Goal: Information Seeking & Learning: Find specific fact

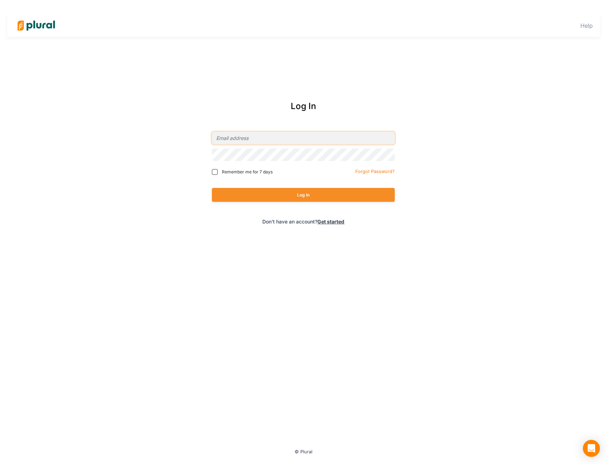
click at [246, 140] on input "email" at bounding box center [303, 138] width 183 height 12
type input "[PERSON_NAME][EMAIL_ADDRESS][PERSON_NAME][DOMAIN_NAME]"
click at [212, 188] on button "Log In" at bounding box center [303, 195] width 183 height 14
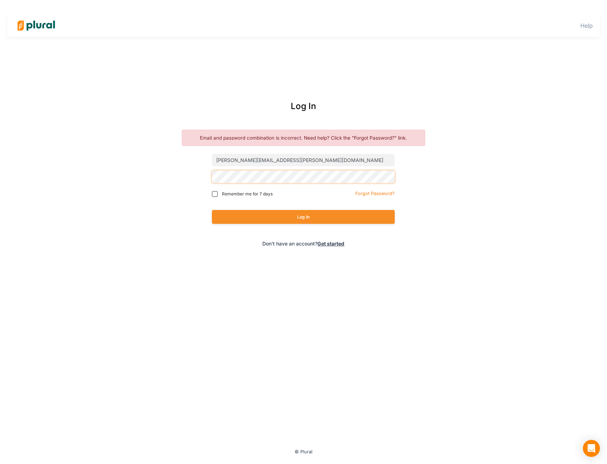
click at [212, 210] on button "Log In" at bounding box center [303, 217] width 183 height 14
click at [372, 191] on small "Forgot Password?" at bounding box center [374, 193] width 39 height 5
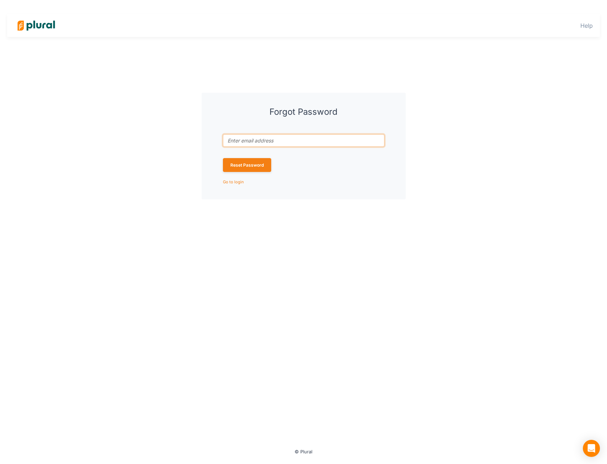
click at [273, 136] on input "Email address associated with account *" at bounding box center [304, 140] width 162 height 12
type input "[PERSON_NAME][EMAIL_ADDRESS][PERSON_NAME][DOMAIN_NAME]"
click at [251, 163] on button "Reset Password" at bounding box center [247, 165] width 48 height 14
click at [261, 181] on button "Set Password" at bounding box center [244, 183] width 43 height 14
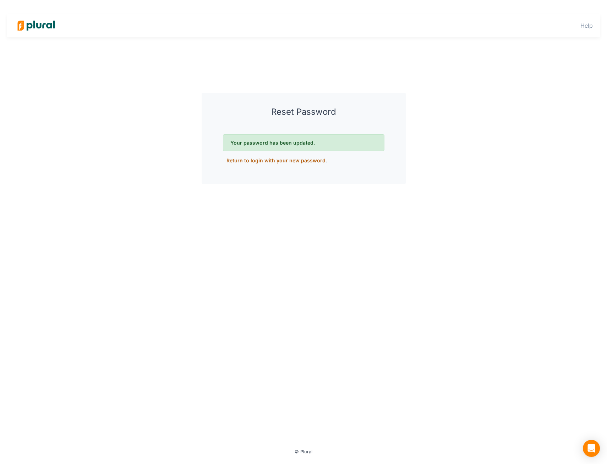
click at [285, 161] on link "Return to login with your new password" at bounding box center [276, 160] width 99 height 6
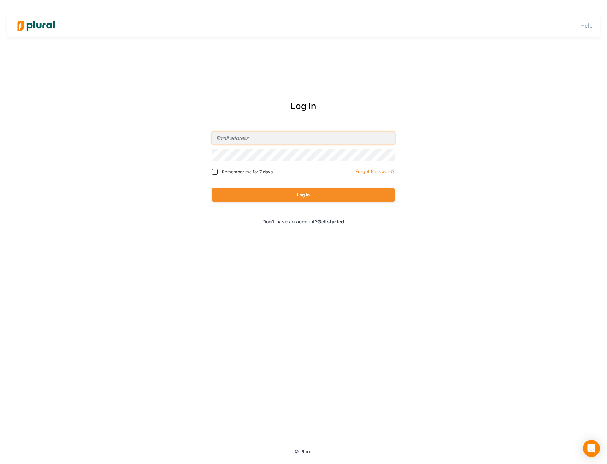
click at [282, 135] on input "email" at bounding box center [303, 138] width 183 height 12
type input "[PERSON_NAME][EMAIL_ADDRESS][PERSON_NAME][DOMAIN_NAME]"
click at [212, 188] on button "Log In" at bounding box center [303, 195] width 183 height 14
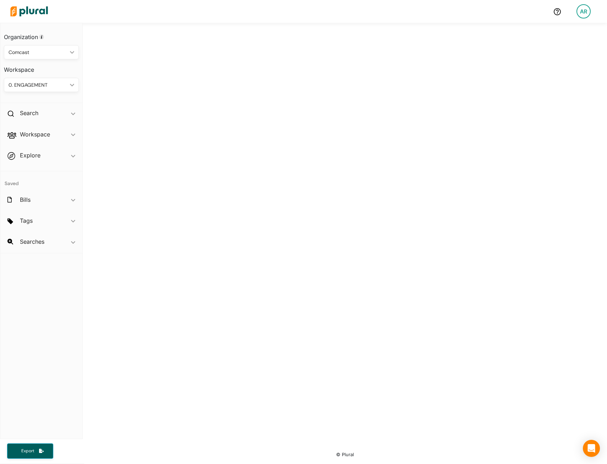
click at [20, 91] on div "0. ENGAGEMENT ic_keyboard_arrow_down" at bounding box center [41, 85] width 75 height 14
click at [27, 82] on div "0. ENGAGEMENT" at bounding box center [38, 84] width 59 height 7
click at [55, 167] on div "4. PARKS & EXP." at bounding box center [41, 167] width 63 height 6
click at [38, 116] on h2 "Search" at bounding box center [29, 113] width 18 height 8
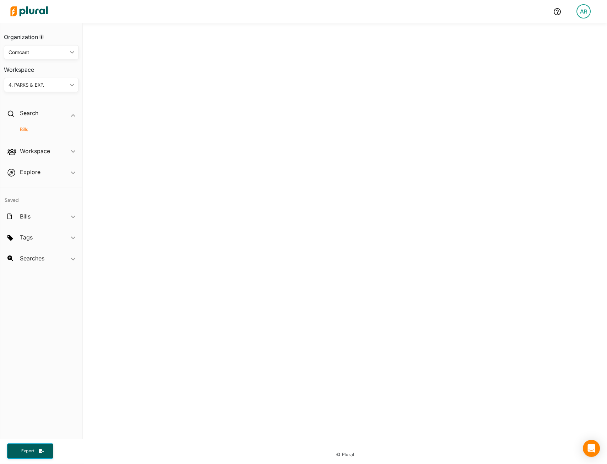
click at [15, 128] on h4 "Bills" at bounding box center [43, 129] width 64 height 7
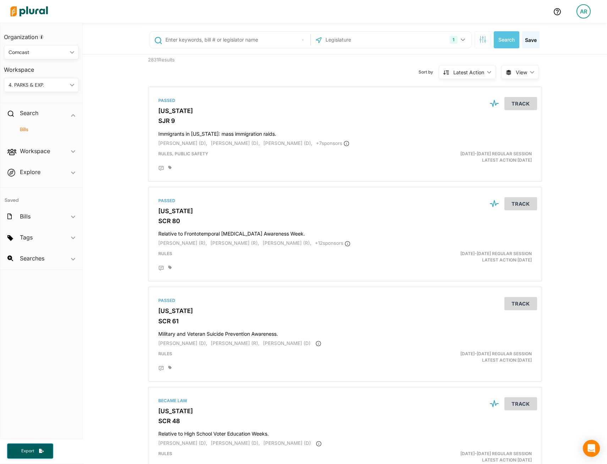
click at [188, 39] on input "text" at bounding box center [237, 39] width 144 height 13
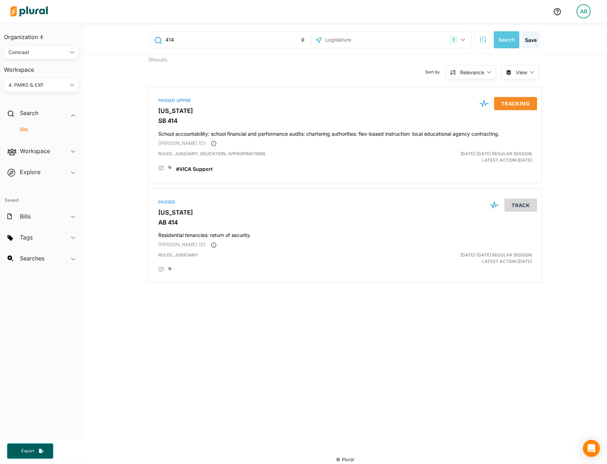
click at [232, 45] on input "414" at bounding box center [237, 39] width 144 height 13
type input "4"
type input "84"
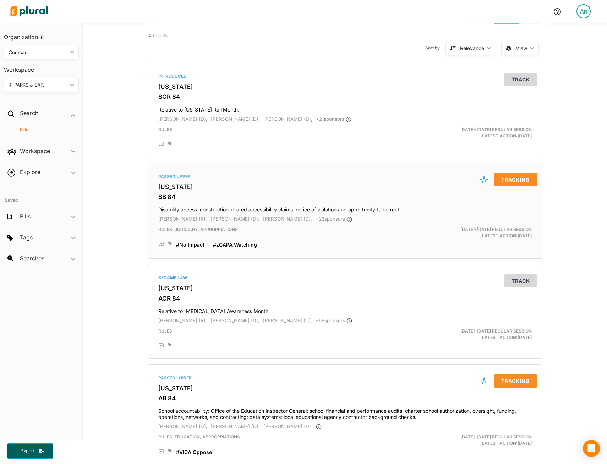
scroll to position [51, 0]
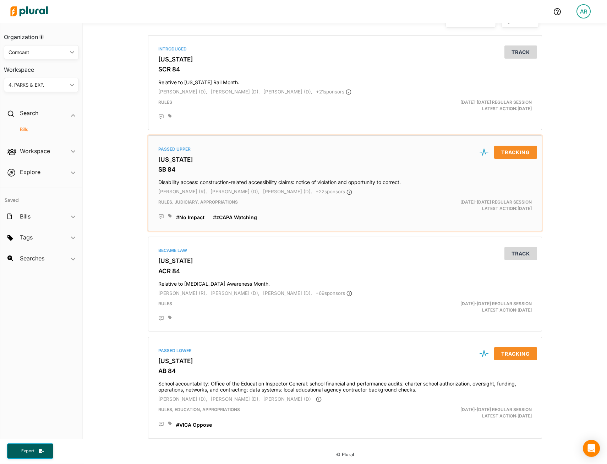
click at [179, 161] on h3 "[US_STATE]" at bounding box center [345, 159] width 374 height 7
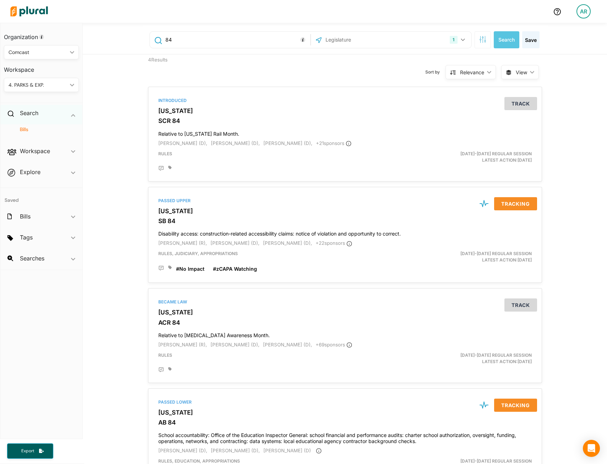
click at [72, 118] on span "ic_keyboard_arrow_down" at bounding box center [73, 114] width 4 height 11
click at [74, 83] on icon "ic_keyboard_arrow_down" at bounding box center [70, 84] width 7 height 3
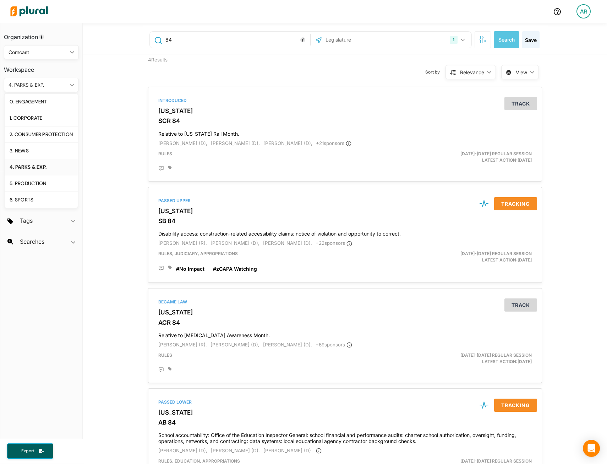
click at [74, 83] on icon "ic_keyboard_arrow_down" at bounding box center [70, 84] width 7 height 3
click at [43, 183] on div "5. PRODUCTION" at bounding box center [41, 183] width 63 height 6
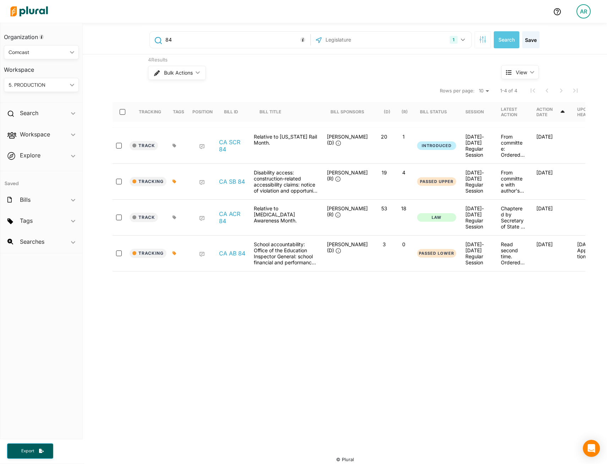
click at [226, 43] on input "84" at bounding box center [237, 39] width 144 height 13
click at [55, 86] on div "5. PRODUCTION" at bounding box center [38, 84] width 59 height 7
click at [46, 191] on link "4. PARKS & EXP." at bounding box center [41, 199] width 73 height 16
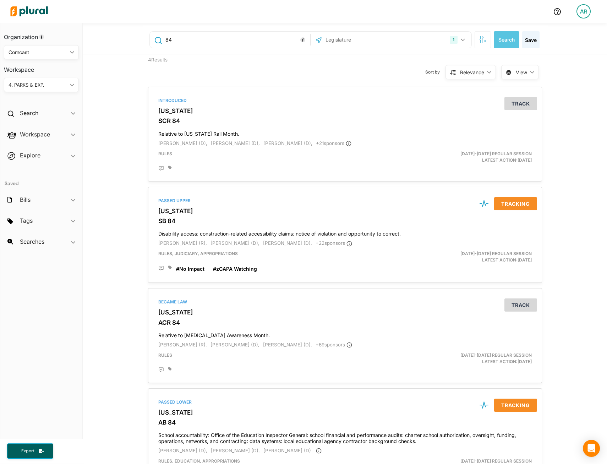
click at [221, 43] on input "84" at bounding box center [237, 39] width 144 height 13
type input "8"
type input "414"
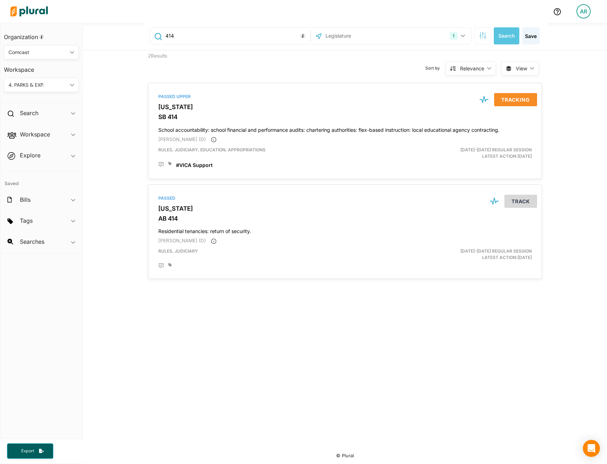
scroll to position [5, 0]
